Goal: Task Accomplishment & Management: Manage account settings

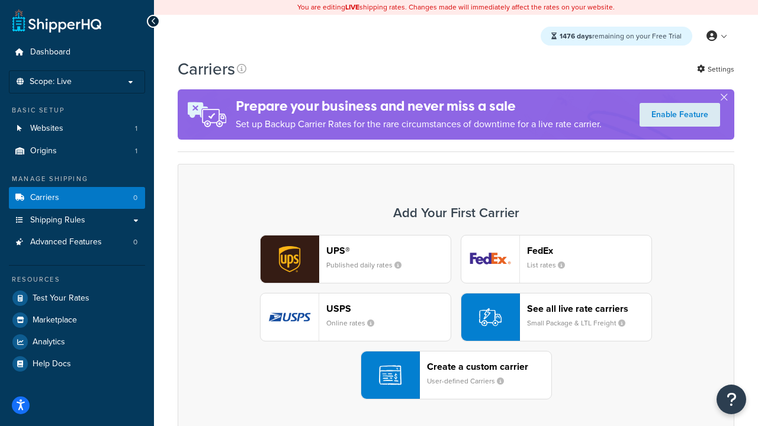
click at [456, 318] on div "UPS® Published daily rates FedEx List rates USPS Online rates See all live rate…" at bounding box center [456, 317] width 532 height 165
click at [589, 251] on header "FedEx" at bounding box center [589, 250] width 124 height 11
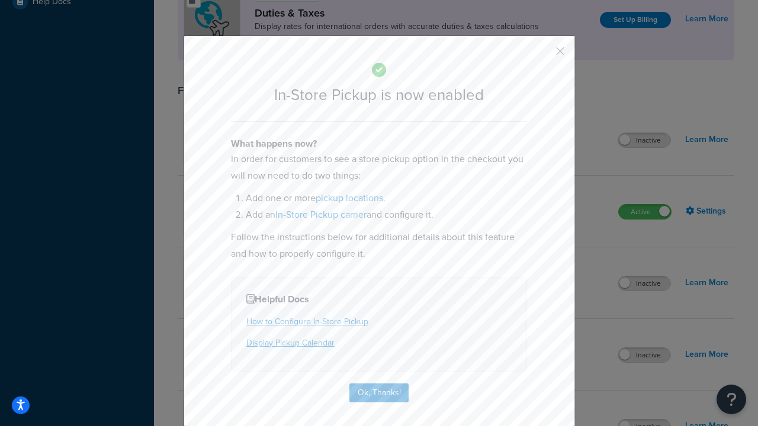
click at [542, 55] on button "button" at bounding box center [542, 55] width 3 height 3
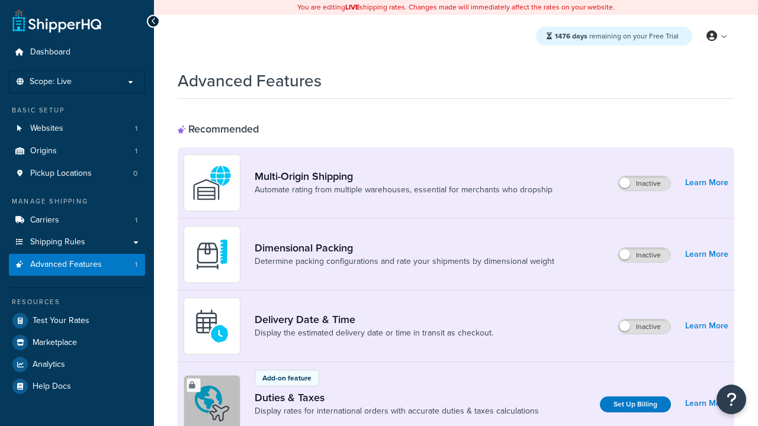
scroll to position [385, 0]
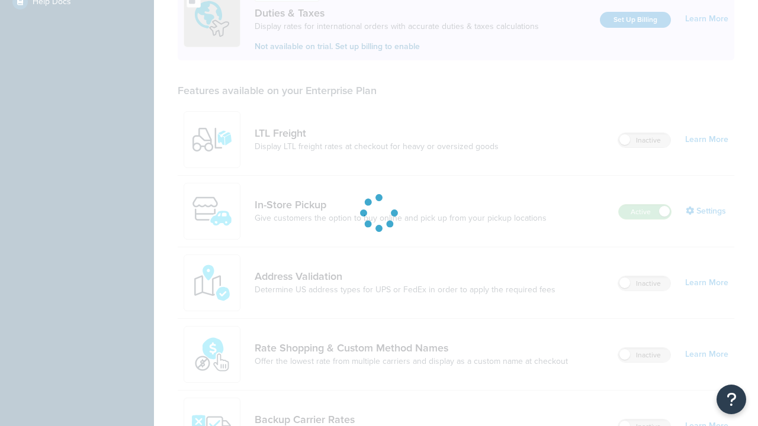
scroll to position [362, 0]
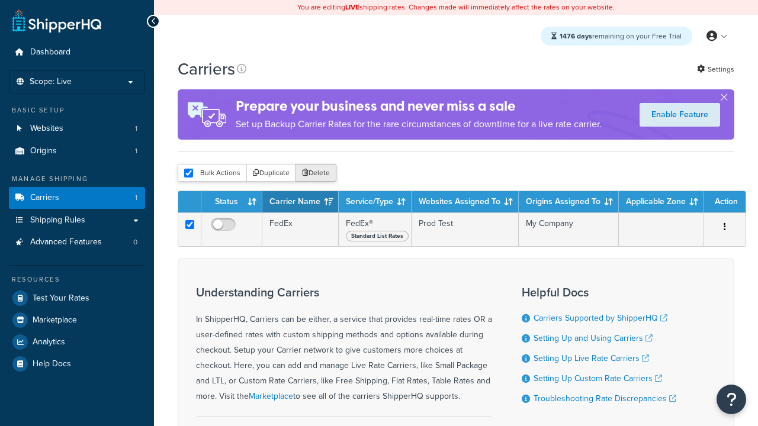
click at [315, 174] on button "Delete" at bounding box center [315, 173] width 41 height 18
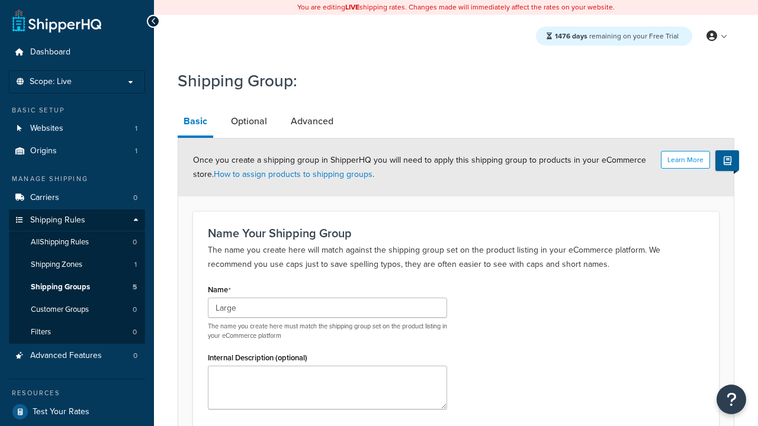
type input "Large"
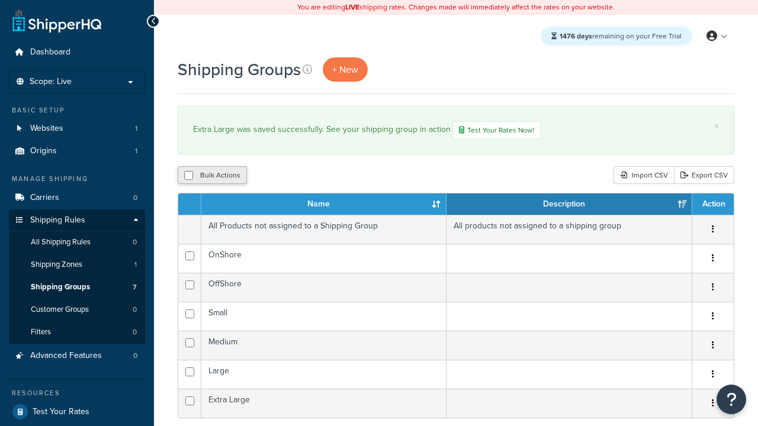
click at [211, 177] on button "Bulk Actions" at bounding box center [212, 175] width 69 height 18
checkbox input "true"
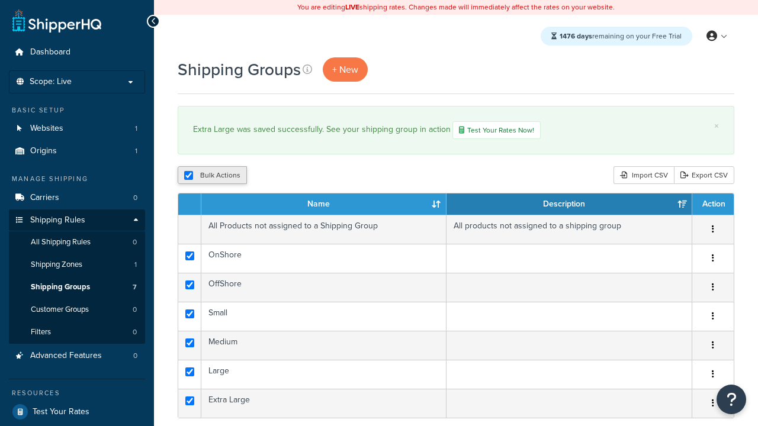
checkbox input "true"
click at [0, 0] on button "Duplicate" at bounding box center [0, 0] width 0 height 0
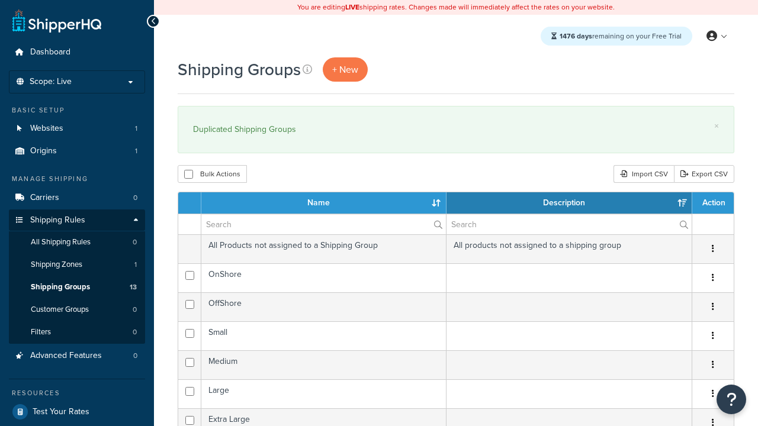
select select "15"
